Goal: Information Seeking & Learning: Learn about a topic

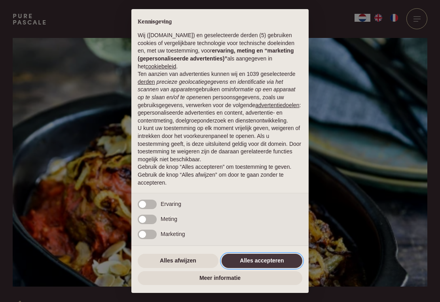
click at [270, 264] on button "Alles accepteren" at bounding box center [262, 261] width 81 height 14
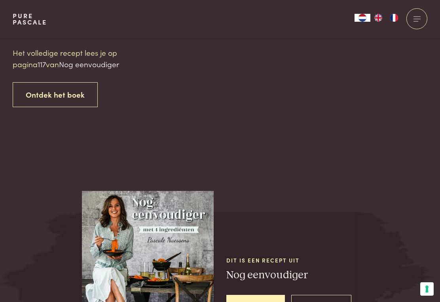
scroll to position [813, 0]
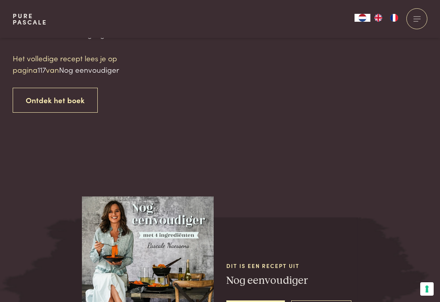
click at [60, 94] on link "Ontdek het boek" at bounding box center [55, 100] width 85 height 25
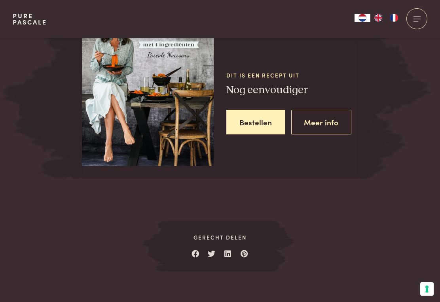
scroll to position [1004, 0]
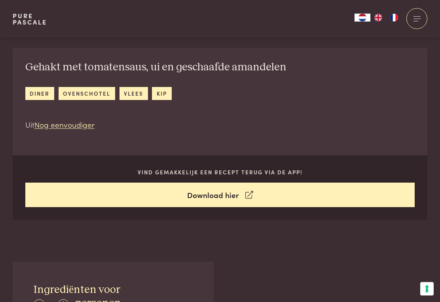
scroll to position [275, 0]
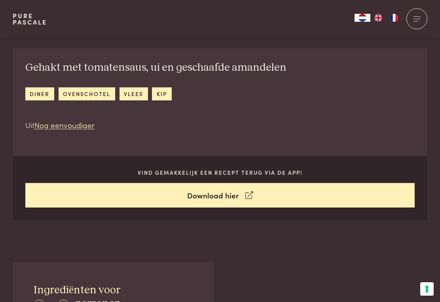
click at [235, 196] on link "Download hier" at bounding box center [220, 195] width 390 height 25
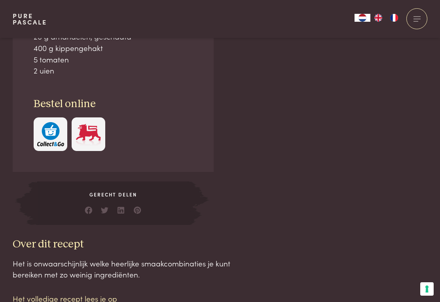
scroll to position [568, 0]
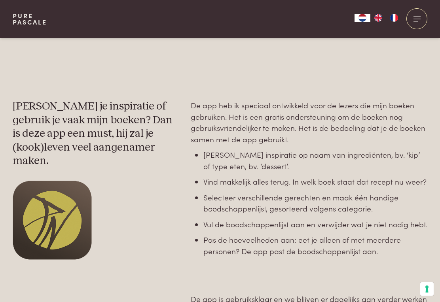
scroll to position [281, 0]
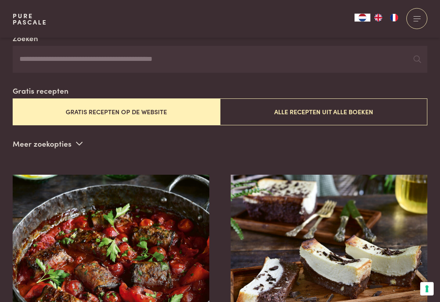
scroll to position [161, 0]
click at [131, 110] on button "Gratis recepten op de website" at bounding box center [116, 112] width 207 height 27
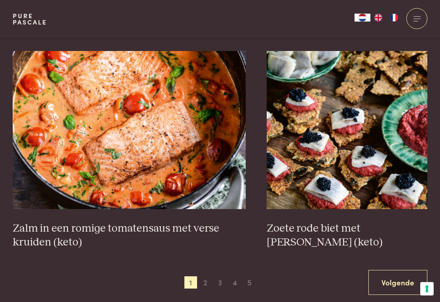
scroll to position [1354, 0]
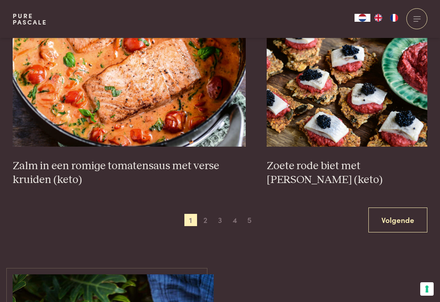
click at [399, 217] on link "Volgende" at bounding box center [397, 220] width 59 height 25
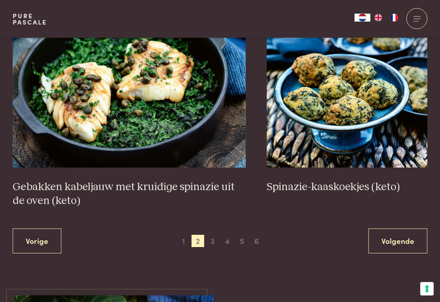
scroll to position [1395, 0]
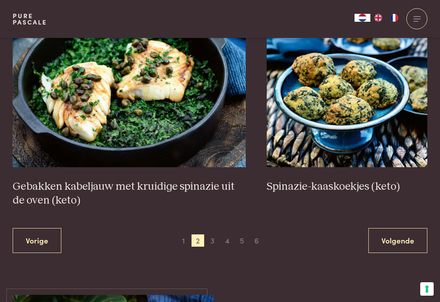
click at [400, 237] on link "Volgende" at bounding box center [397, 240] width 59 height 25
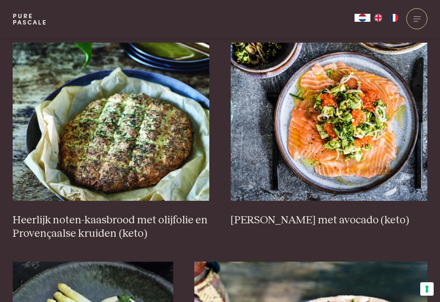
scroll to position [309, 0]
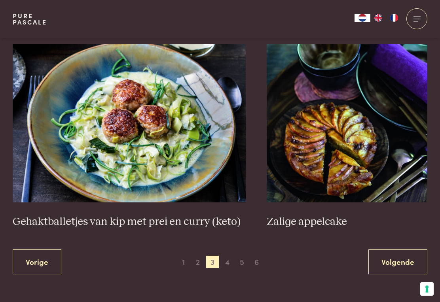
click at [402, 257] on link "Volgende" at bounding box center [397, 262] width 59 height 25
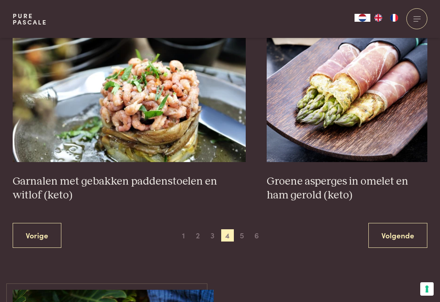
scroll to position [1397, 0]
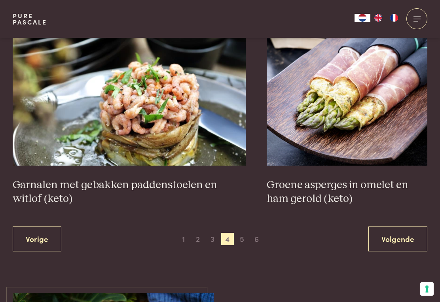
click at [400, 227] on link "Volgende" at bounding box center [397, 239] width 59 height 25
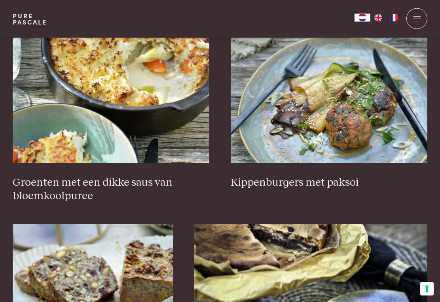
scroll to position [330, 0]
click at [93, 188] on h3 "Groenten met een dikke saus van bloemkoolpuree" at bounding box center [111, 189] width 197 height 27
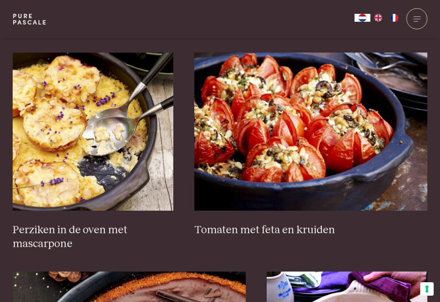
scroll to position [1170, 0]
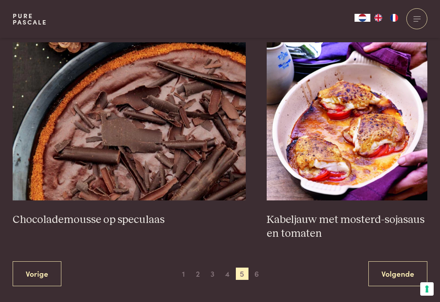
click at [398, 273] on link "Volgende" at bounding box center [397, 274] width 59 height 25
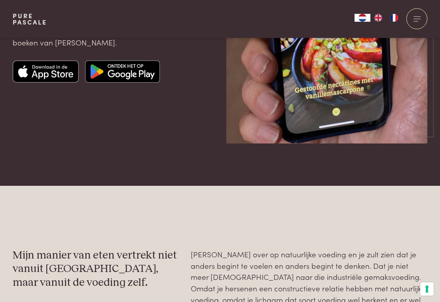
scroll to position [1259, 0]
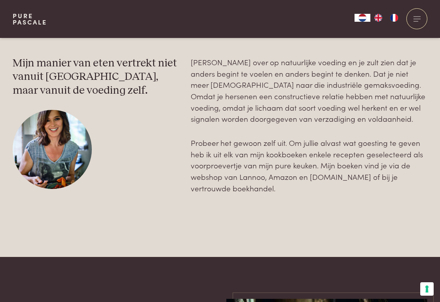
scroll to position [1106, 0]
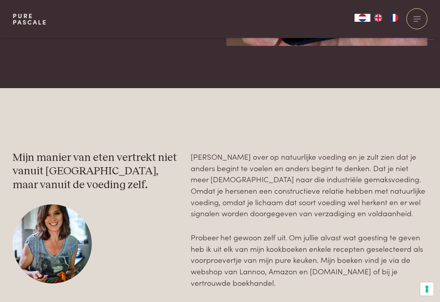
scroll to position [175, 0]
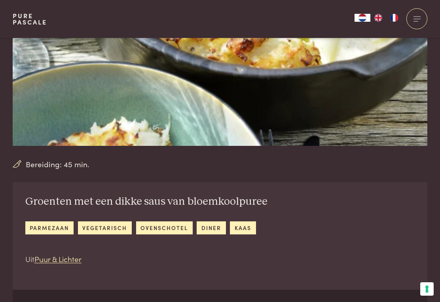
scroll to position [119, 0]
